Goal: Information Seeking & Learning: Learn about a topic

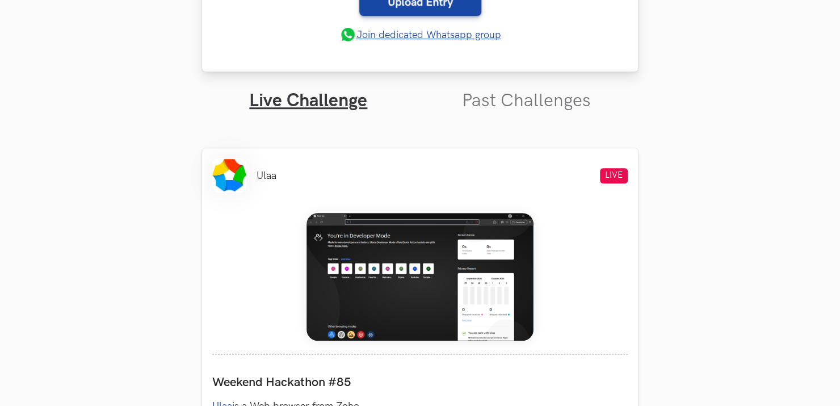
scroll to position [340, 0]
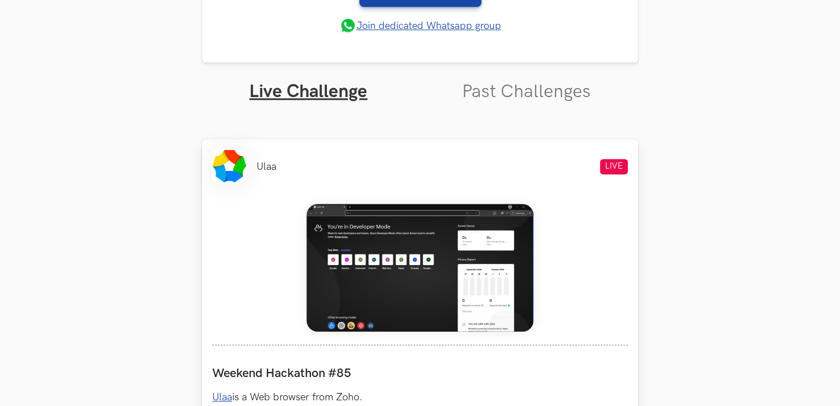
click at [498, 243] on img at bounding box center [420, 268] width 227 height 128
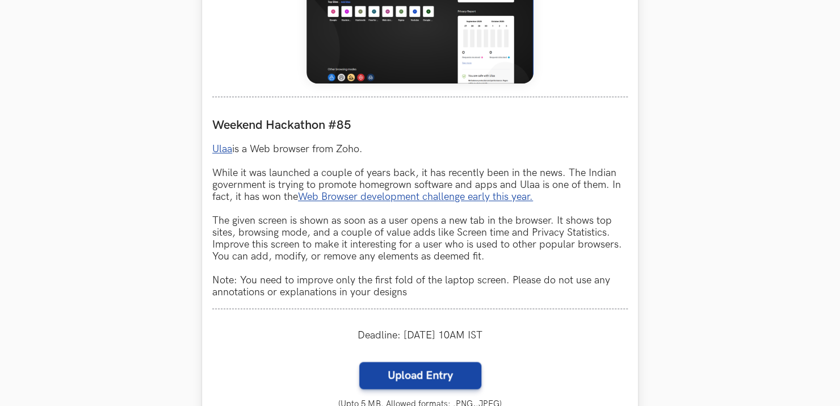
scroll to position [605, 0]
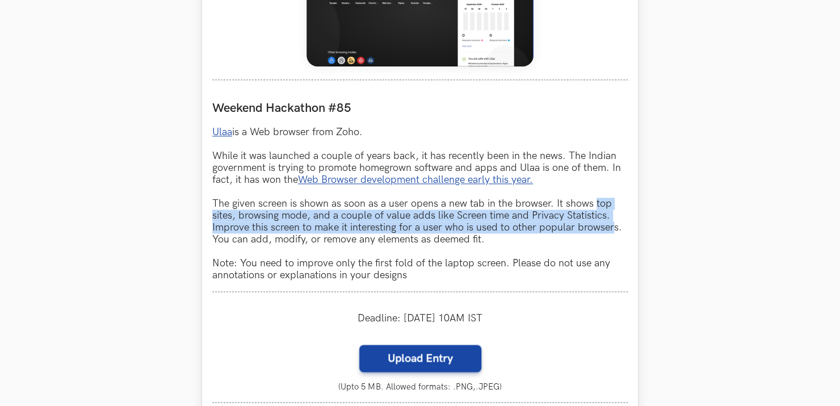
drag, startPoint x: 596, startPoint y: 200, endPoint x: 610, endPoint y: 224, distance: 27.5
click at [612, 224] on p "Ulaa is a Web browser from Zoho. While it was launched a couple of years back, …" at bounding box center [420, 203] width 416 height 155
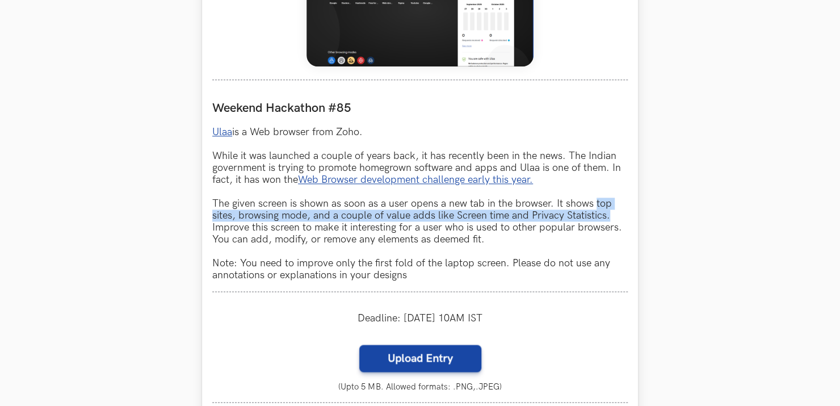
click at [610, 219] on p "Ulaa is a Web browser from Zoho. While it was launched a couple of years back, …" at bounding box center [420, 203] width 416 height 155
copy p "top sites, browsing mode, and a couple of value adds like Screen time and Priva…"
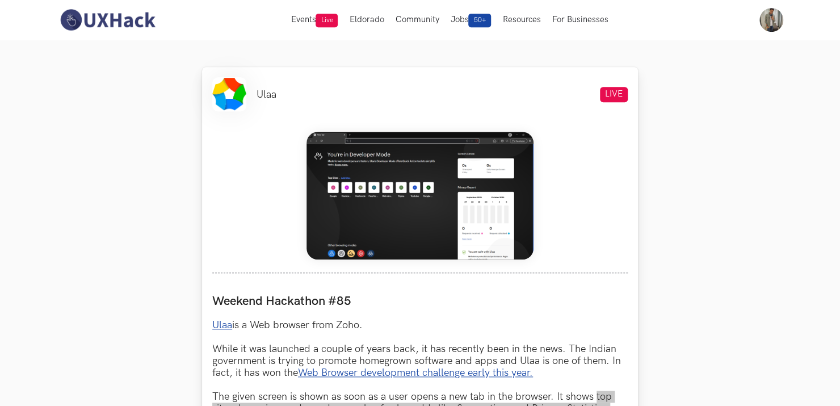
scroll to position [378, 0]
